Goal: Navigation & Orientation: Find specific page/section

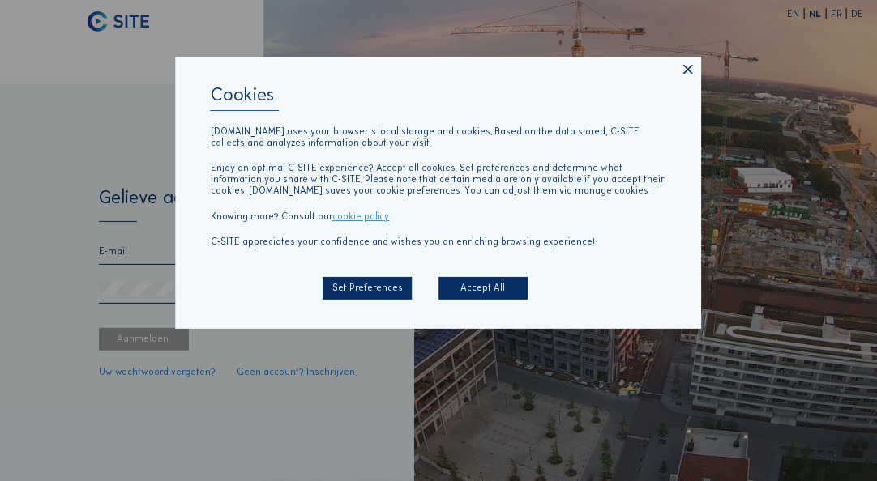
click at [454, 289] on div "Accept All" at bounding box center [482, 288] width 89 height 23
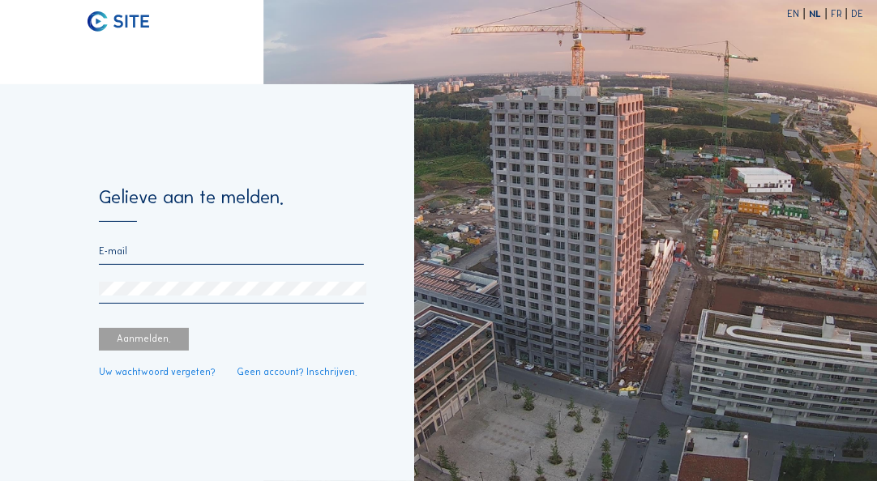
click at [164, 241] on form "Gelieve aan te melden. Aanmelden. Uw wachtwoord vergeten? Geen account? Inschri…" at bounding box center [231, 282] width 264 height 189
click at [157, 250] on input "email" at bounding box center [231, 251] width 264 height 11
type input "[PERSON_NAME][EMAIL_ADDRESS][DOMAIN_NAME]"
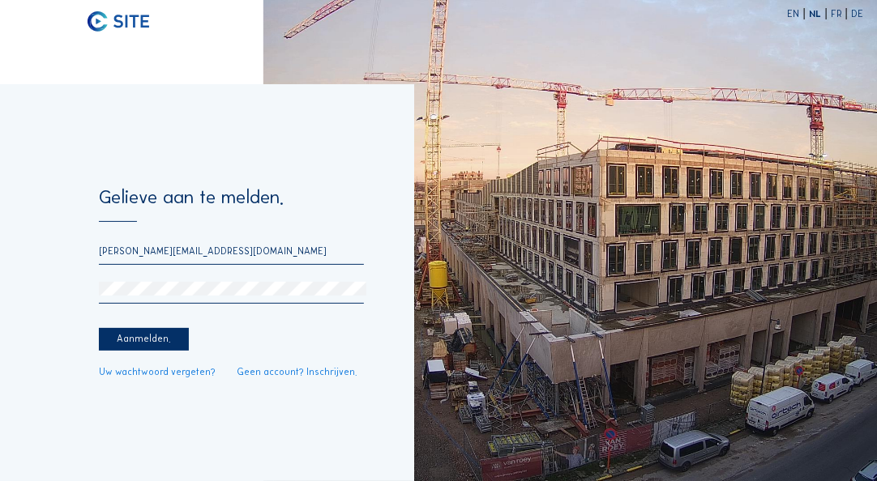
click at [151, 333] on div "Aanmelden." at bounding box center [143, 339] width 89 height 23
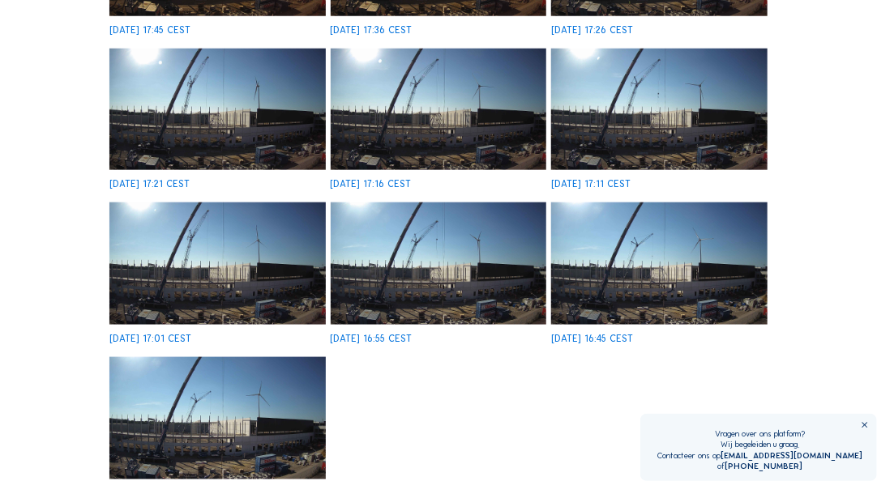
scroll to position [713, 0]
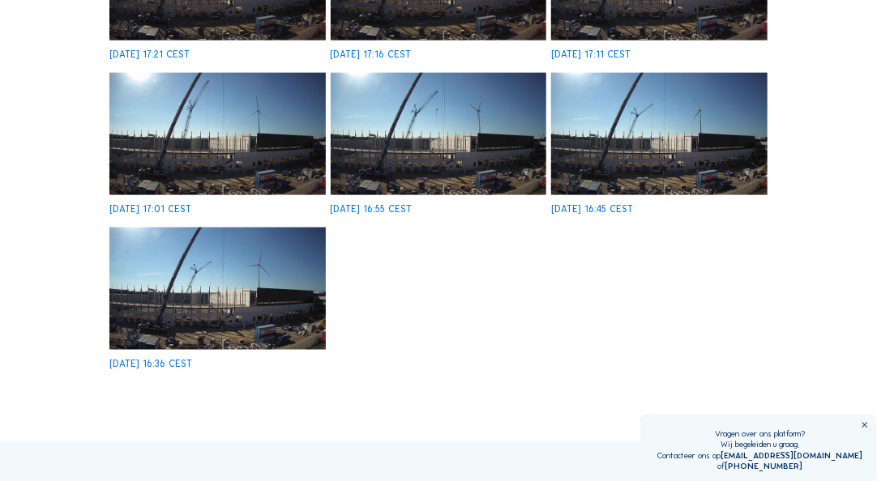
click at [214, 289] on img at bounding box center [217, 289] width 216 height 122
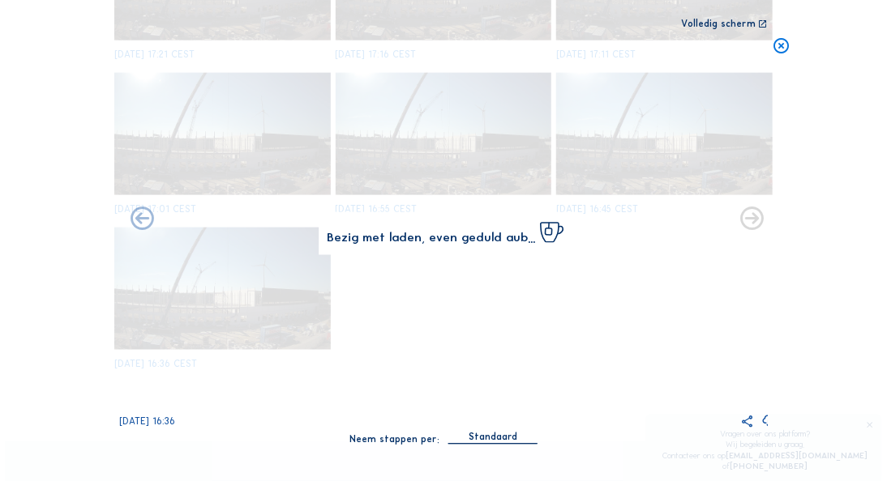
scroll to position [718, 0]
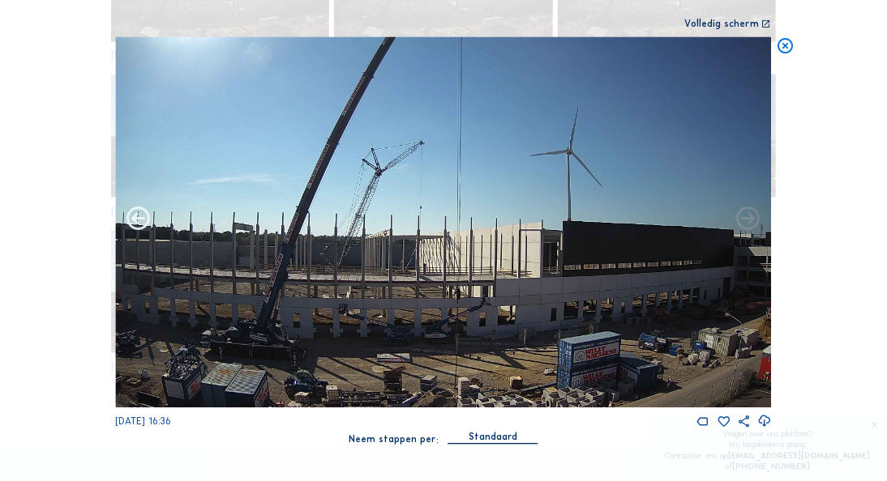
click at [139, 219] on icon at bounding box center [138, 220] width 28 height 29
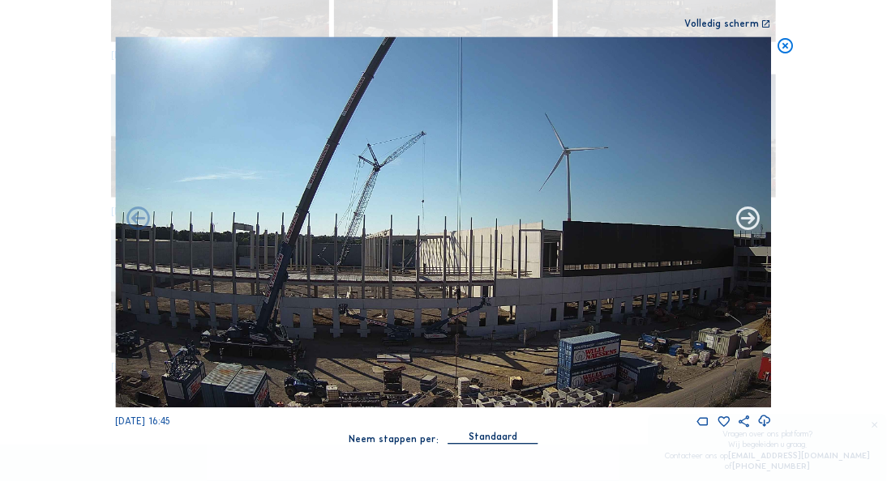
click at [738, 227] on icon at bounding box center [748, 220] width 28 height 29
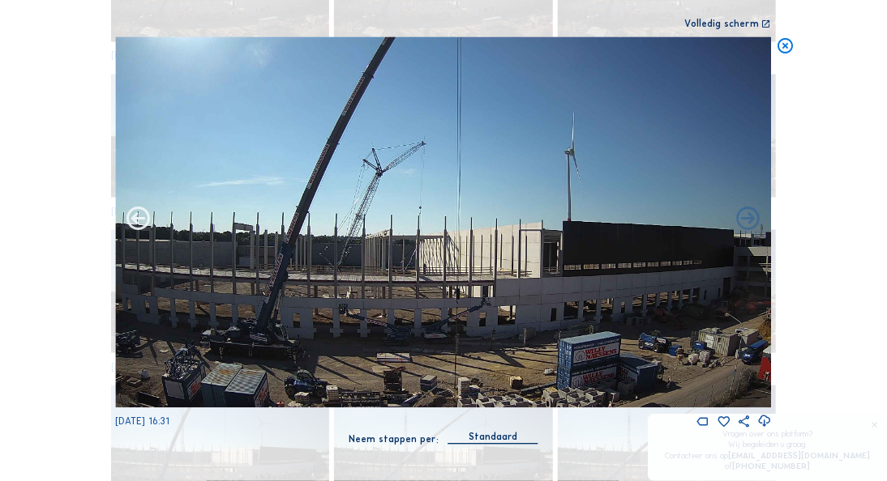
click at [142, 221] on icon at bounding box center [138, 220] width 28 height 29
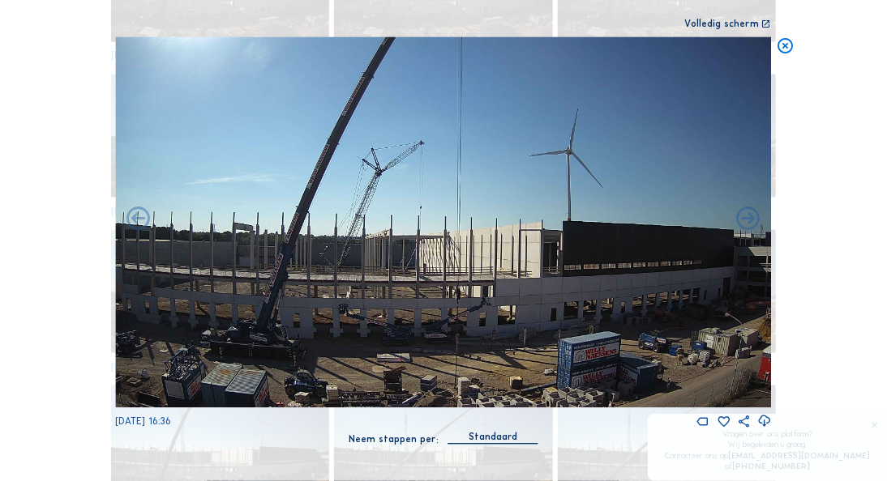
click at [142, 221] on icon at bounding box center [138, 220] width 28 height 29
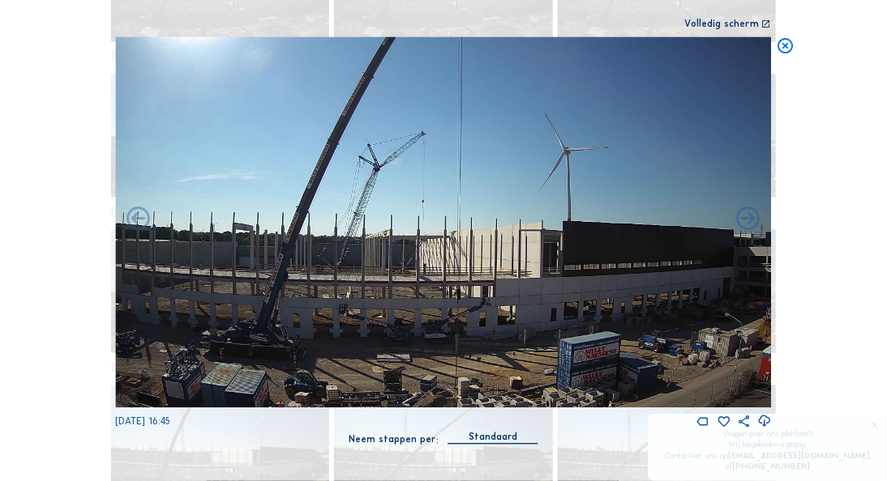
click at [142, 221] on icon at bounding box center [138, 220] width 28 height 29
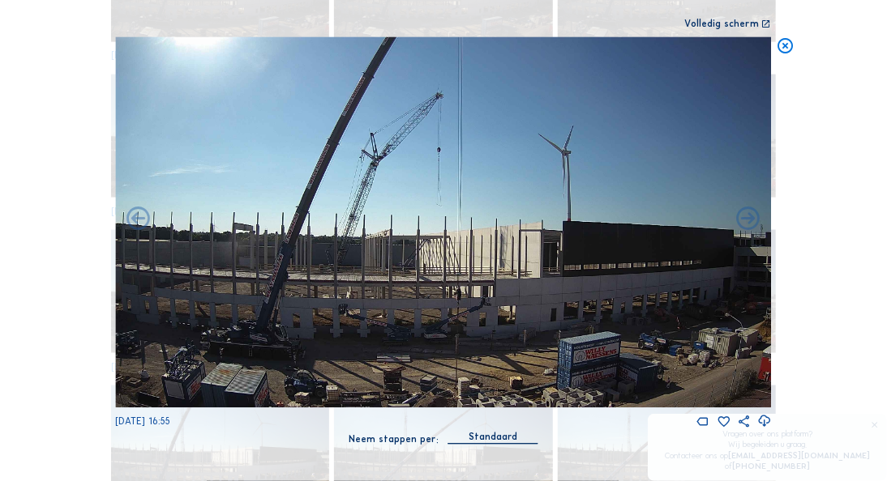
click at [142, 221] on icon at bounding box center [138, 220] width 28 height 29
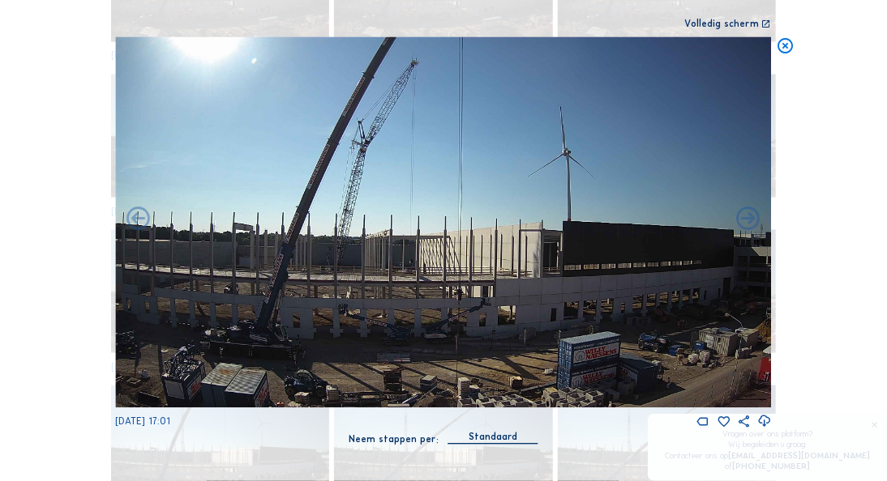
click at [142, 221] on icon at bounding box center [138, 220] width 28 height 29
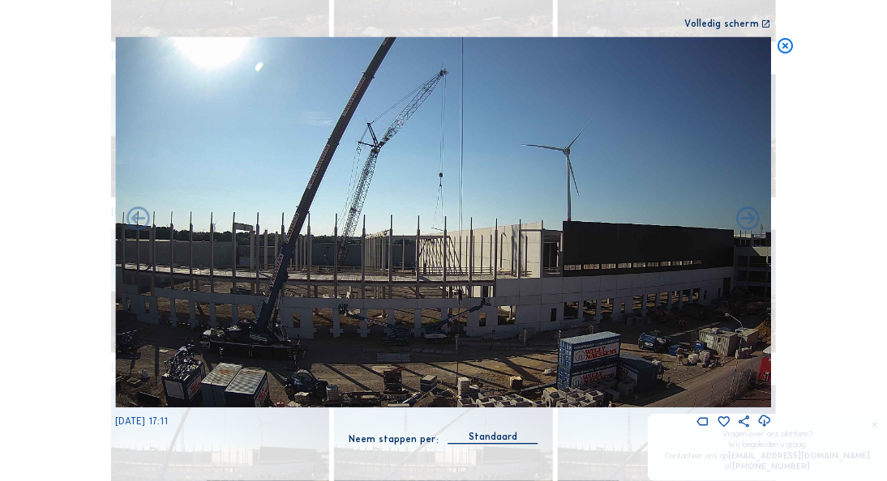
click at [142, 221] on icon at bounding box center [138, 220] width 28 height 29
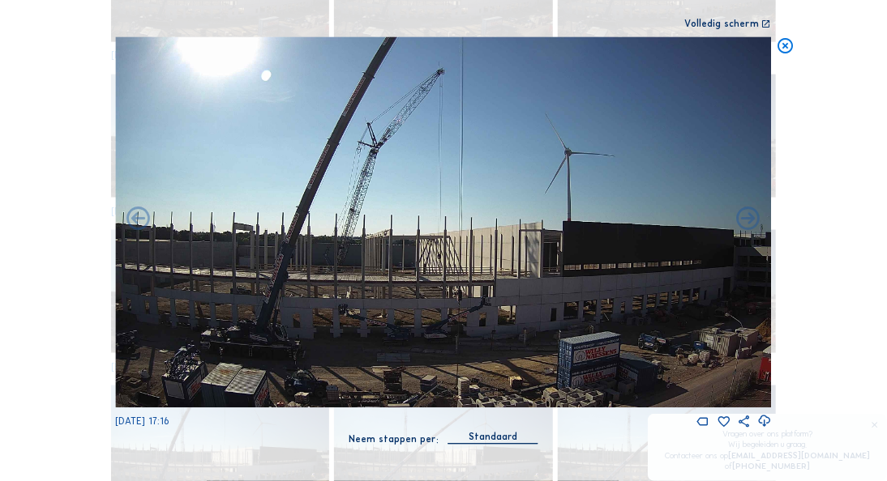
click at [142, 221] on icon at bounding box center [138, 220] width 28 height 29
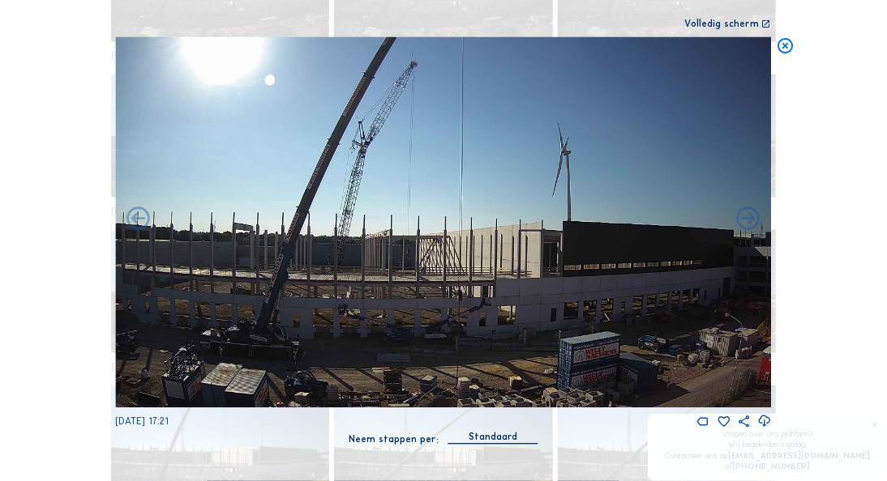
click at [142, 221] on icon at bounding box center [138, 220] width 28 height 29
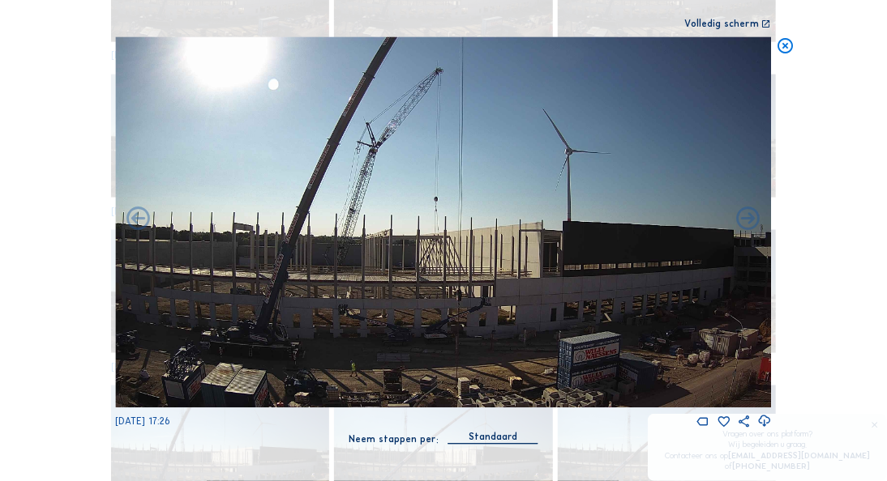
click at [142, 221] on icon at bounding box center [138, 220] width 28 height 29
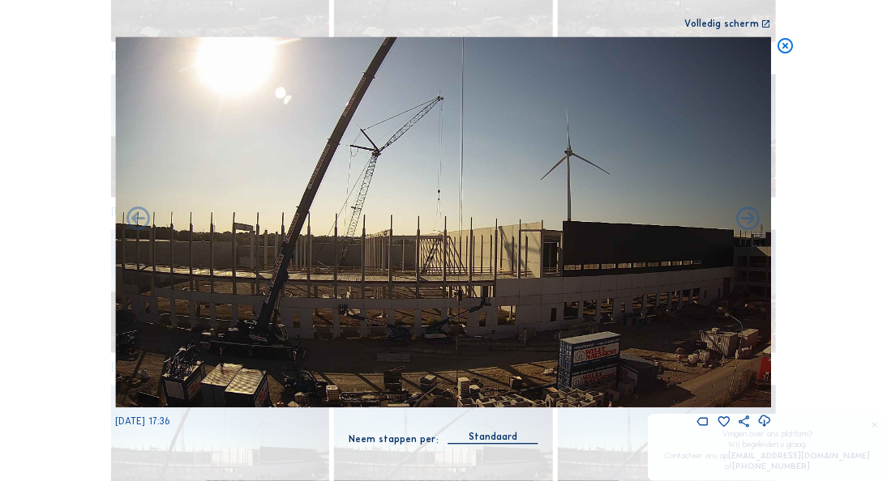
click at [142, 221] on icon at bounding box center [138, 220] width 28 height 29
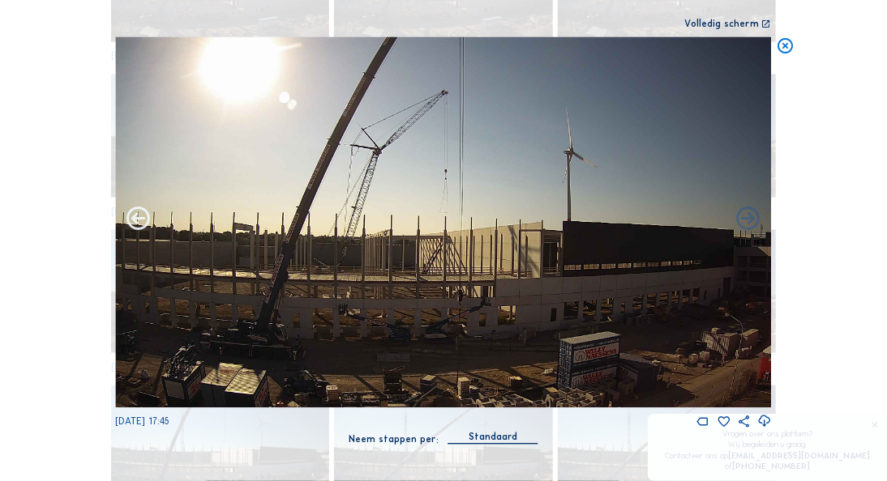
click at [138, 220] on icon at bounding box center [138, 220] width 28 height 29
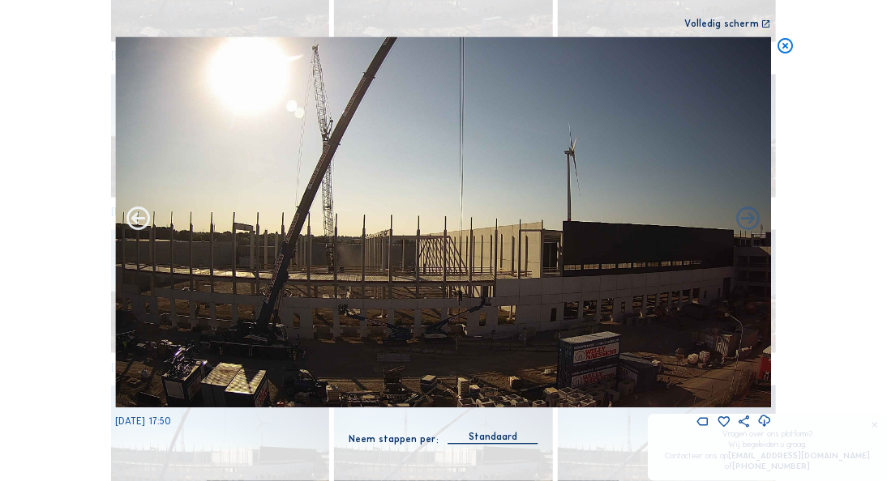
click at [136, 219] on icon at bounding box center [138, 220] width 28 height 29
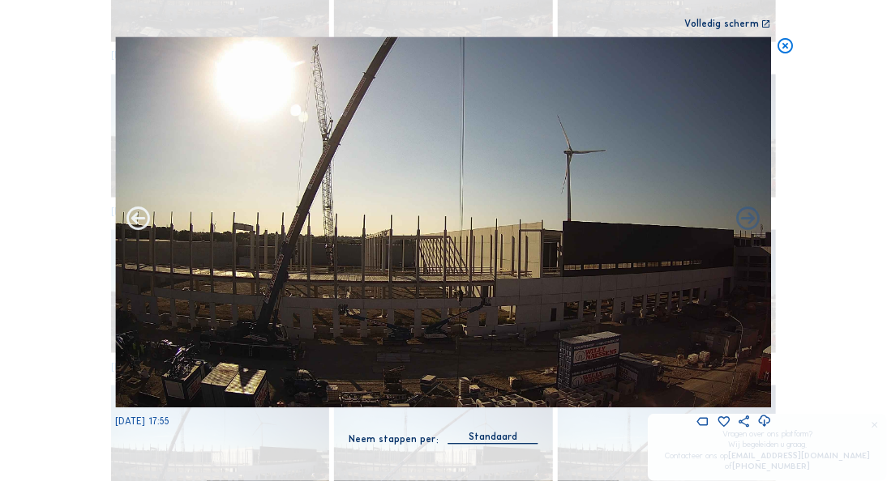
click at [136, 219] on icon at bounding box center [138, 220] width 28 height 29
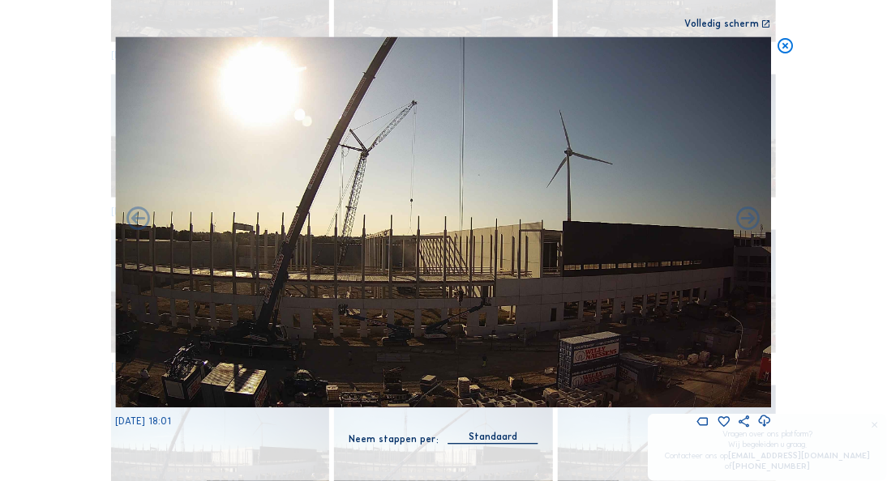
click at [136, 219] on icon at bounding box center [138, 220] width 28 height 29
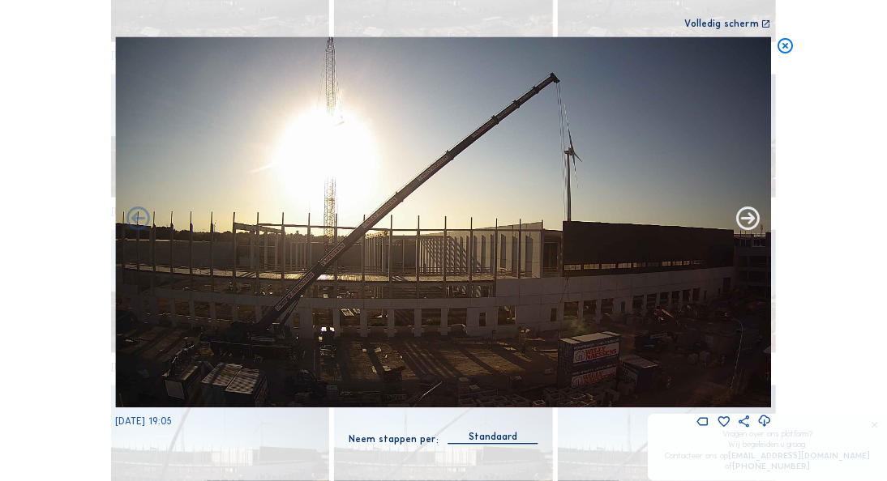
click at [743, 217] on icon at bounding box center [748, 220] width 28 height 29
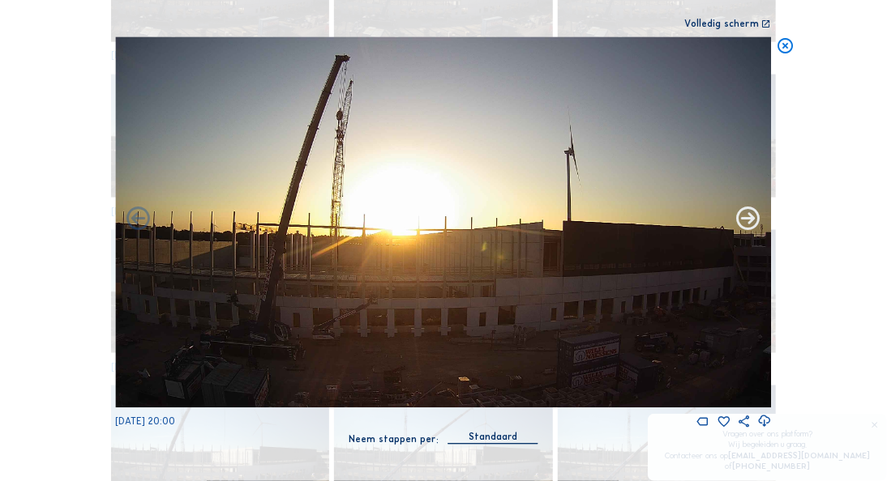
click at [743, 217] on icon at bounding box center [748, 220] width 28 height 29
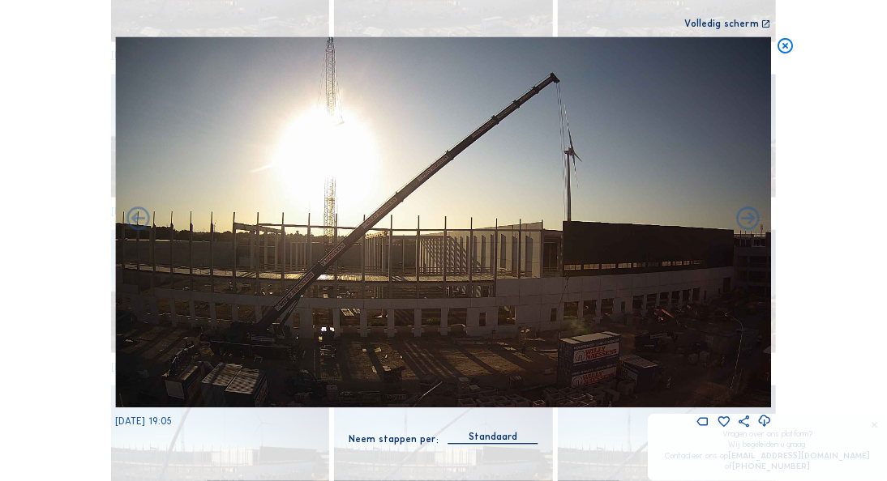
click at [743, 217] on icon at bounding box center [748, 220] width 28 height 29
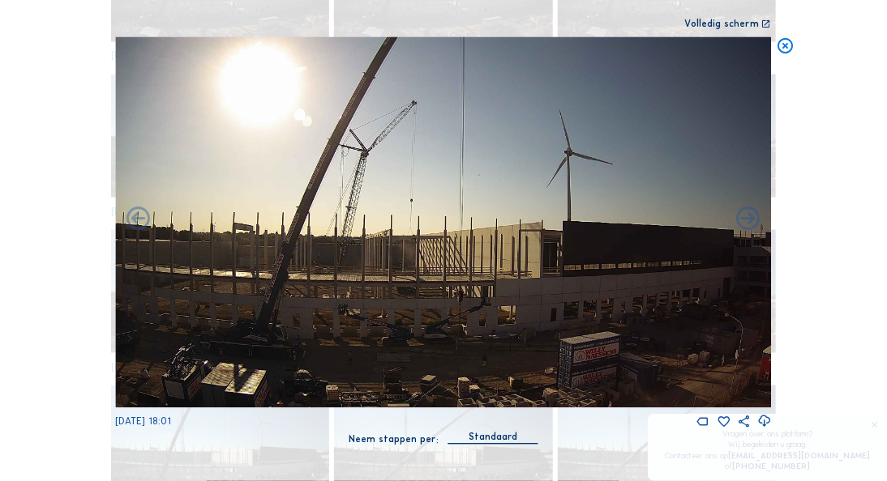
click at [743, 217] on icon at bounding box center [748, 220] width 28 height 29
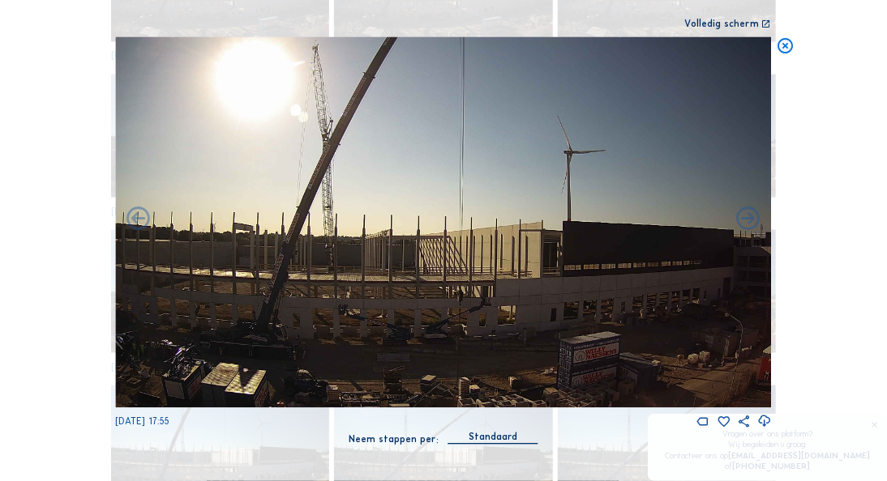
click at [743, 217] on icon at bounding box center [748, 220] width 28 height 29
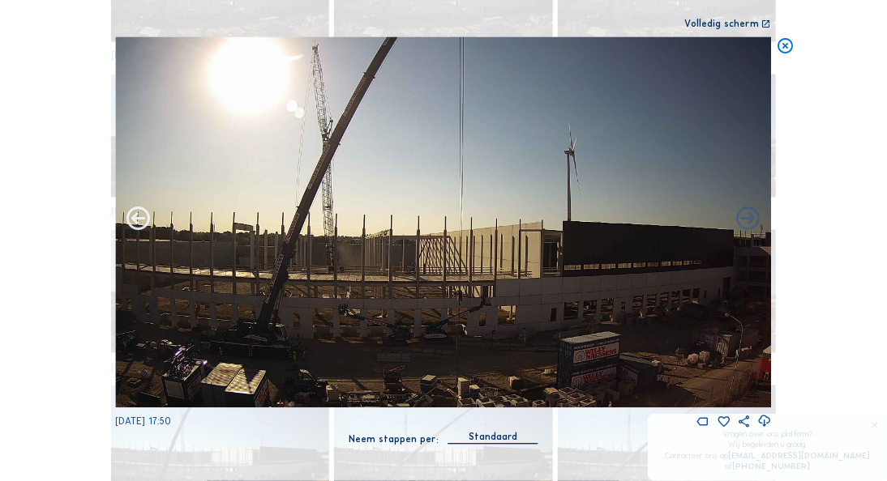
click at [136, 215] on icon at bounding box center [138, 220] width 28 height 29
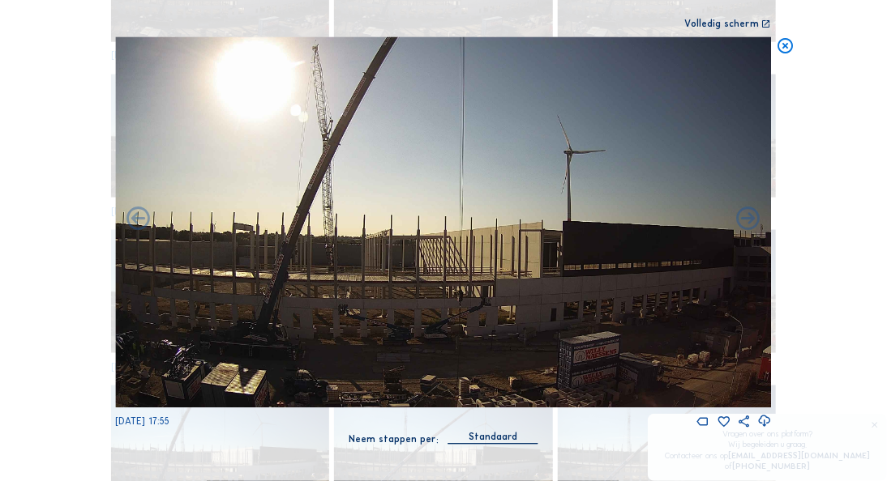
click at [136, 215] on icon at bounding box center [138, 220] width 28 height 29
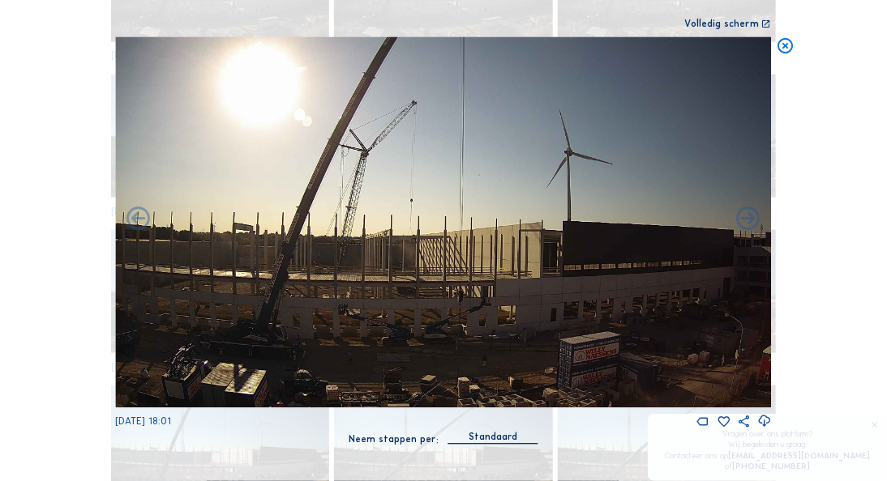
click at [136, 215] on icon at bounding box center [138, 220] width 28 height 29
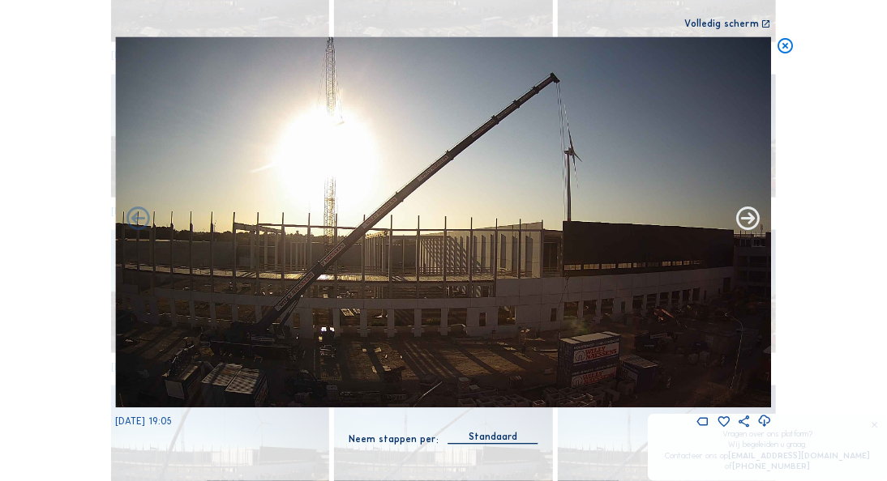
click at [746, 222] on icon at bounding box center [748, 220] width 28 height 29
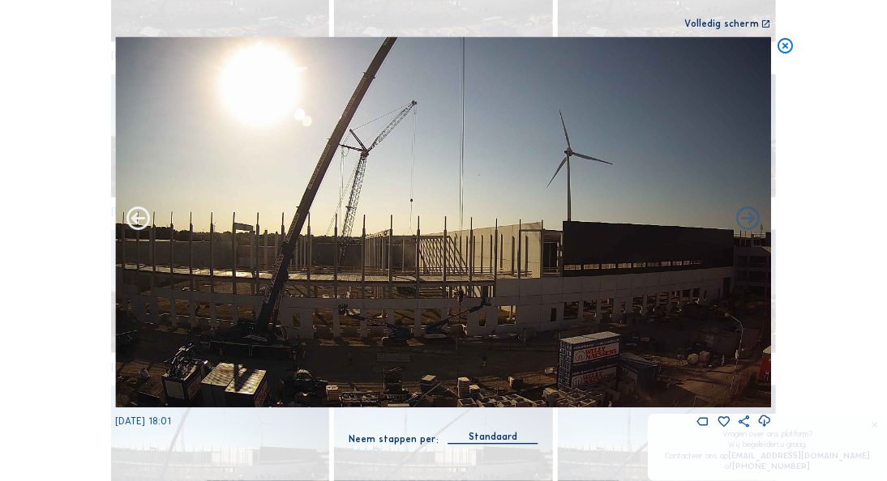
click at [137, 215] on icon at bounding box center [138, 220] width 28 height 29
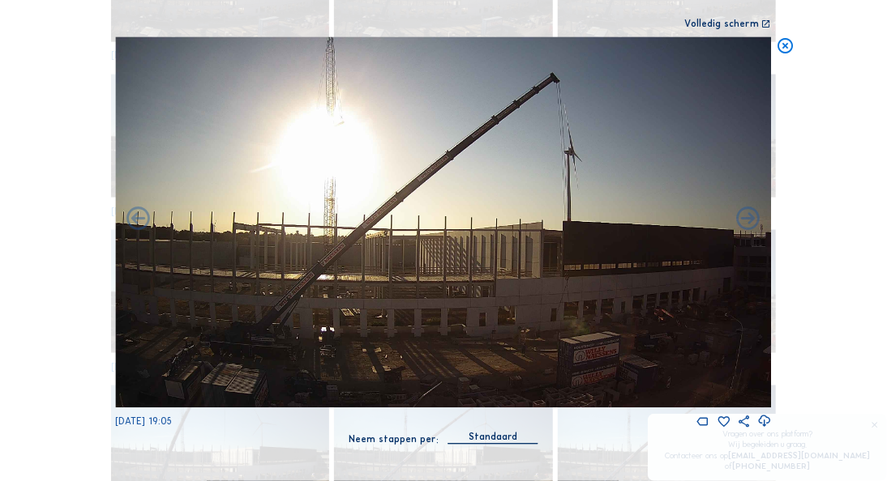
click at [474, 370] on img at bounding box center [443, 222] width 656 height 370
click at [753, 217] on icon at bounding box center [748, 220] width 28 height 29
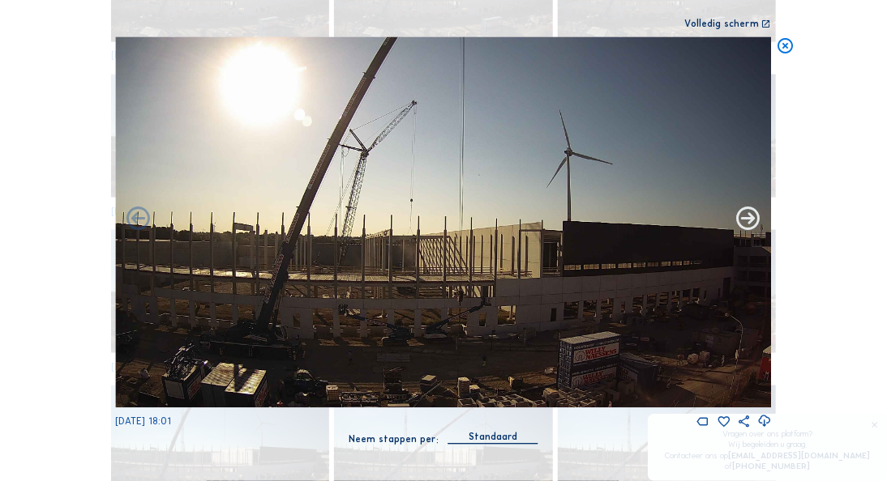
click at [745, 210] on icon at bounding box center [748, 220] width 28 height 29
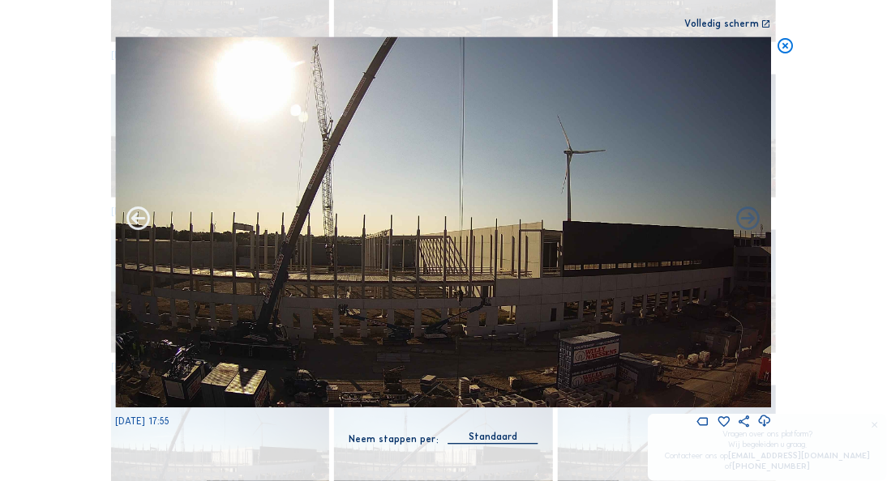
click at [135, 213] on icon at bounding box center [138, 220] width 28 height 29
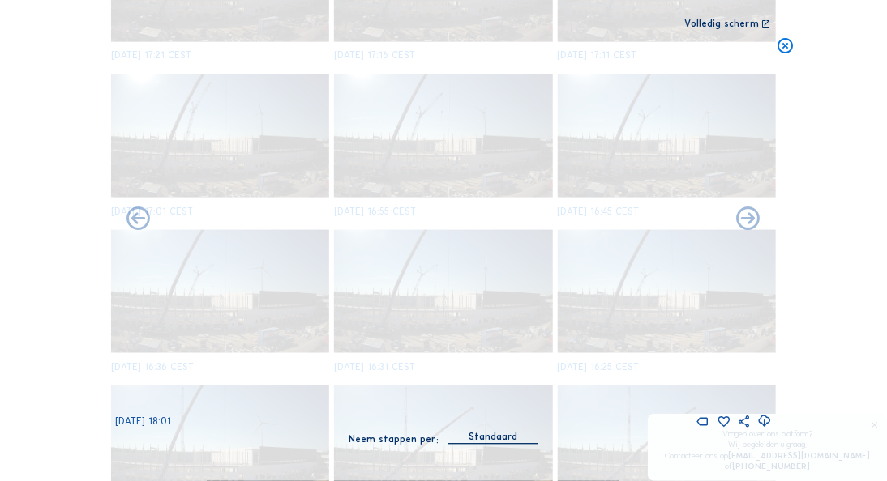
click at [135, 213] on icon at bounding box center [138, 220] width 28 height 29
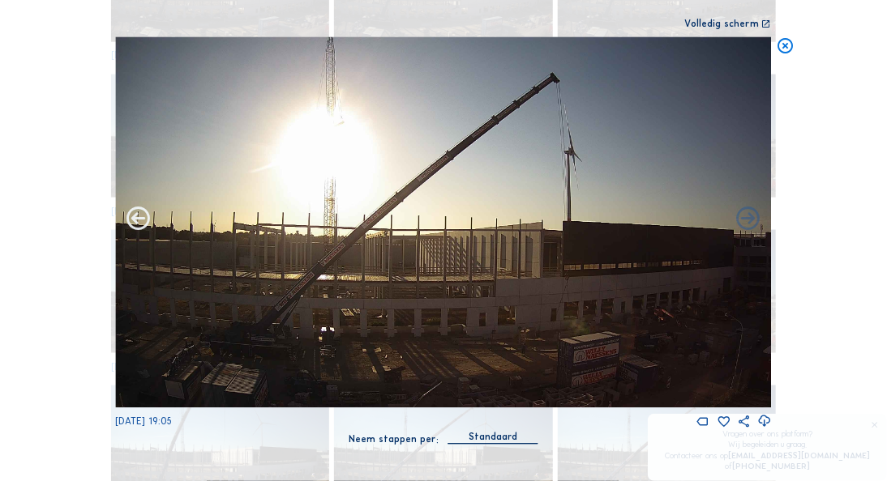
click at [136, 214] on icon at bounding box center [138, 220] width 28 height 29
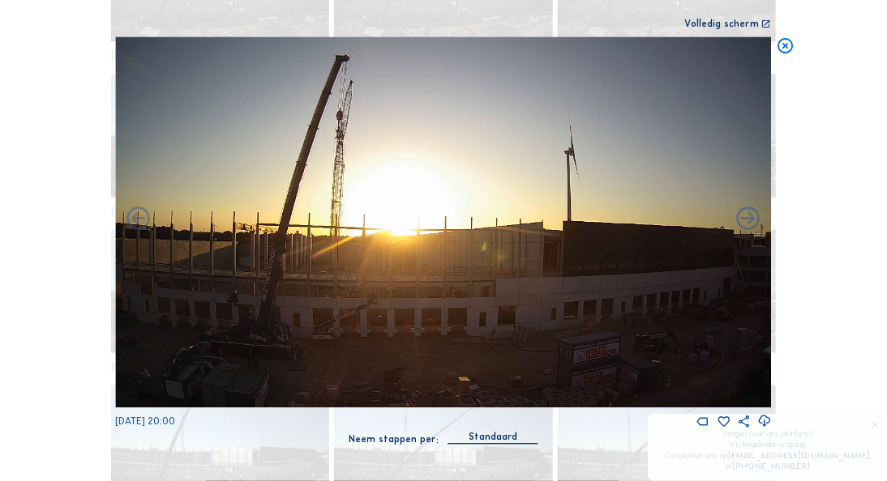
click at [136, 214] on icon at bounding box center [138, 220] width 28 height 29
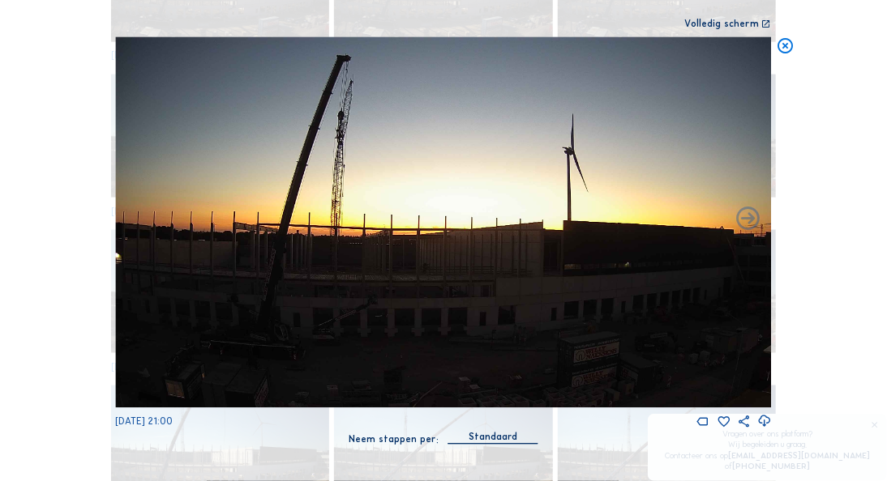
click at [136, 214] on img at bounding box center [443, 222] width 656 height 370
click at [783, 45] on icon at bounding box center [785, 46] width 19 height 19
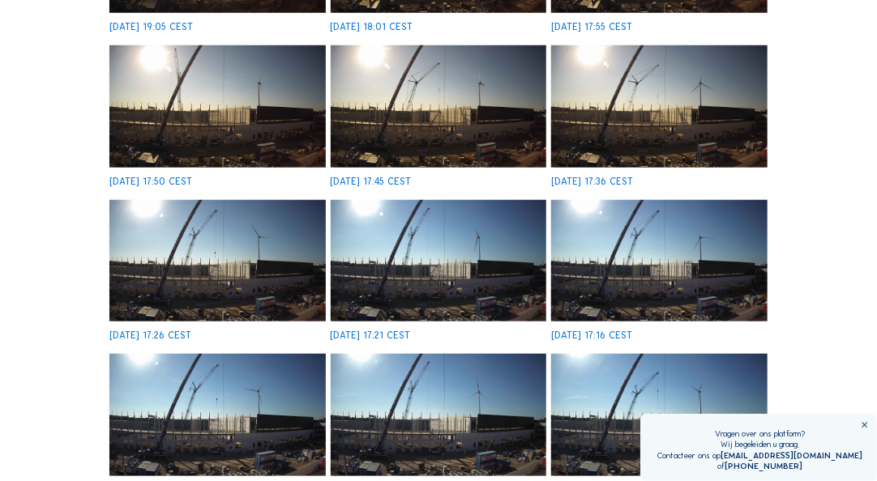
scroll to position [713, 0]
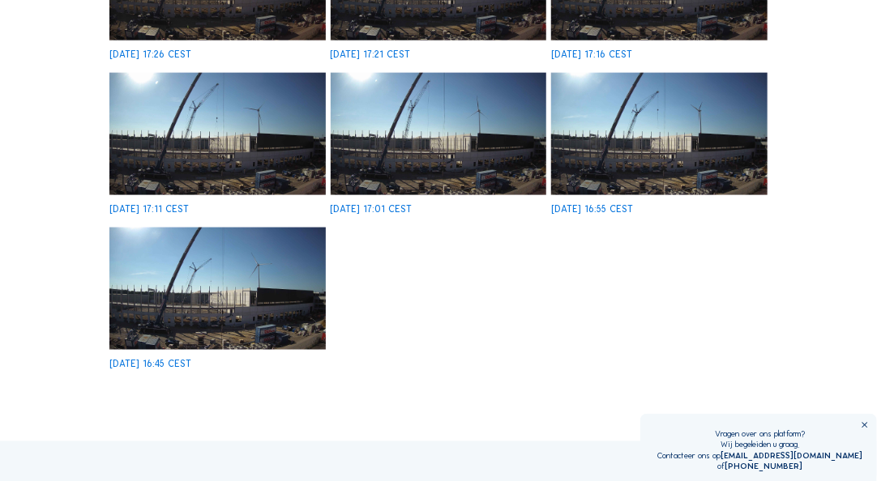
click at [254, 306] on img at bounding box center [217, 289] width 216 height 122
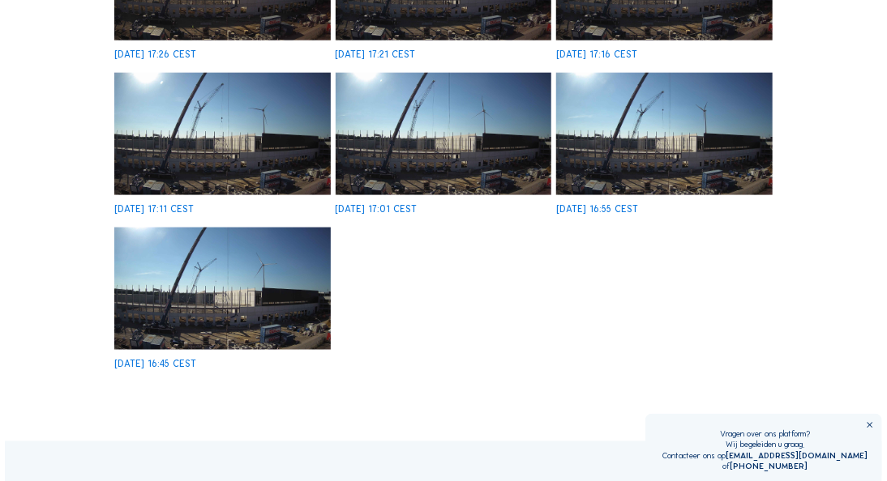
scroll to position [718, 0]
